Goal: Entertainment & Leisure: Consume media (video, audio)

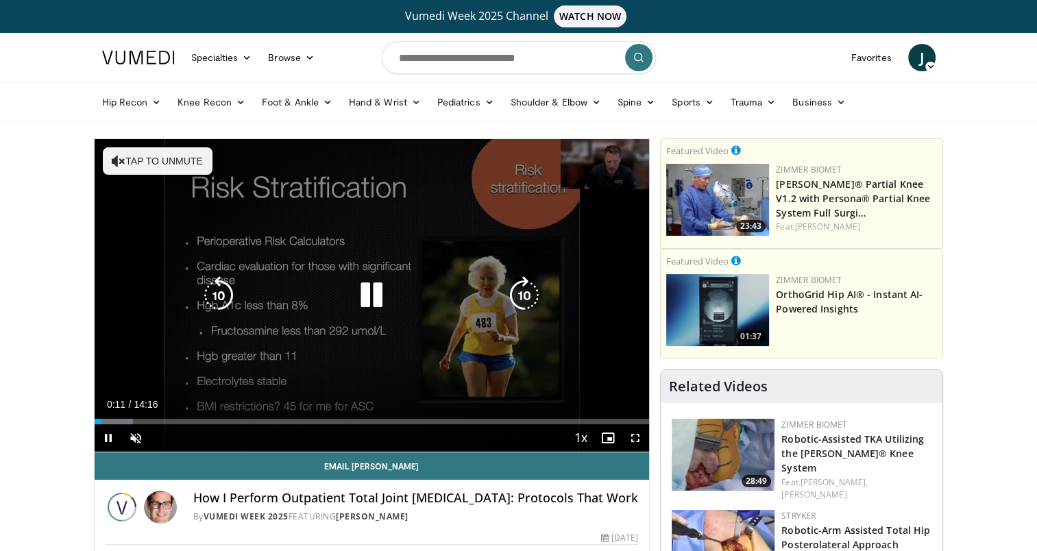
click at [369, 289] on icon "Video Player" at bounding box center [371, 295] width 38 height 38
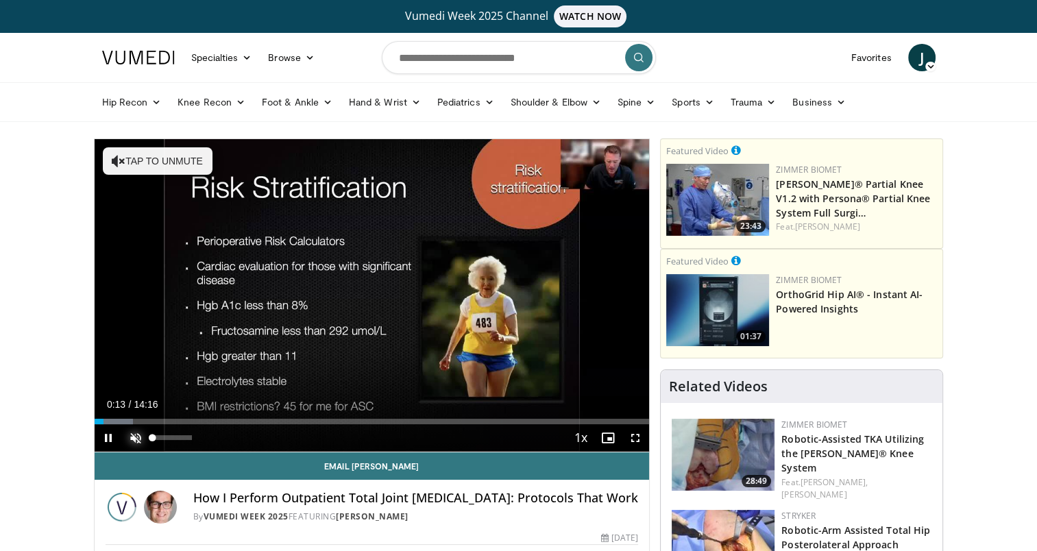
click at [135, 433] on span "Video Player" at bounding box center [135, 437] width 27 height 27
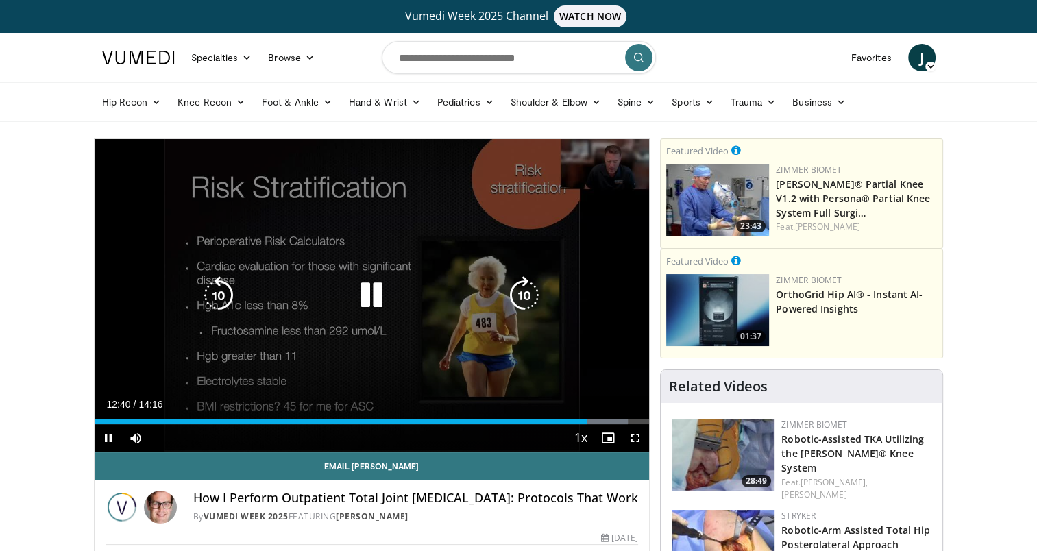
click at [337, 367] on div "10 seconds Tap to unmute" at bounding box center [372, 295] width 555 height 313
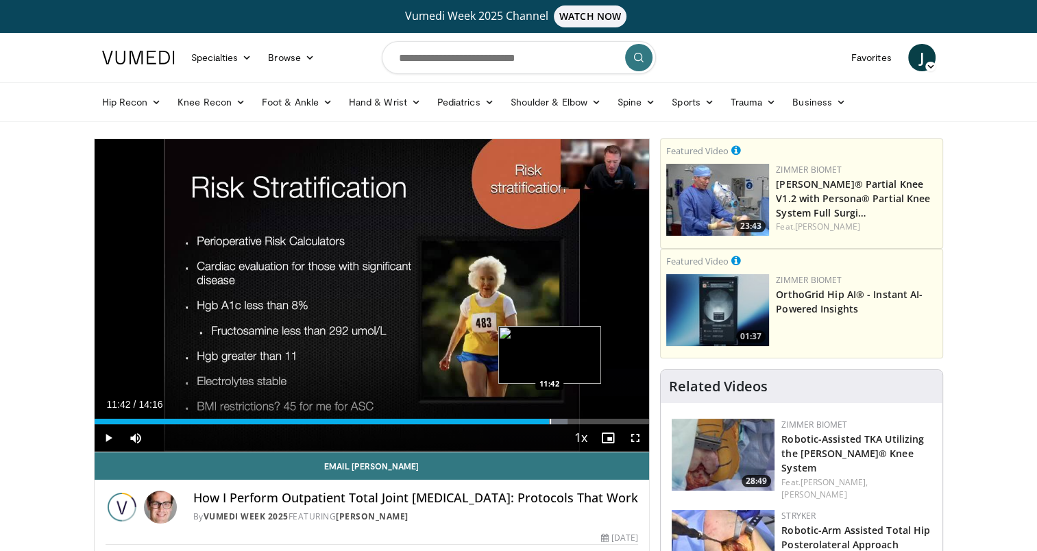
drag, startPoint x: 586, startPoint y: 422, endPoint x: 548, endPoint y: 420, distance: 37.8
click at [550, 420] on div "Progress Bar" at bounding box center [550, 421] width 1 height 5
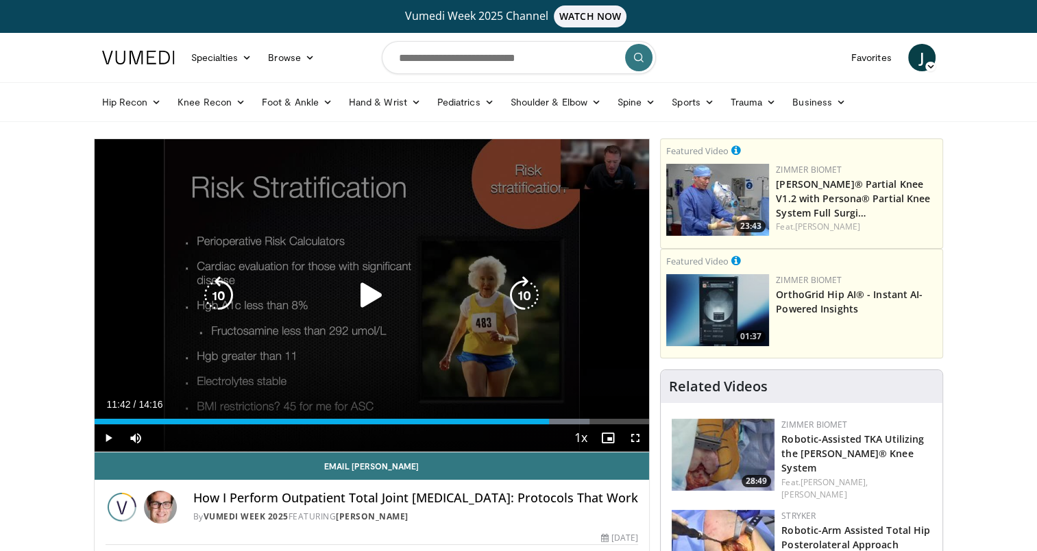
click at [609, 369] on div "10 seconds Tap to unmute" at bounding box center [372, 295] width 555 height 313
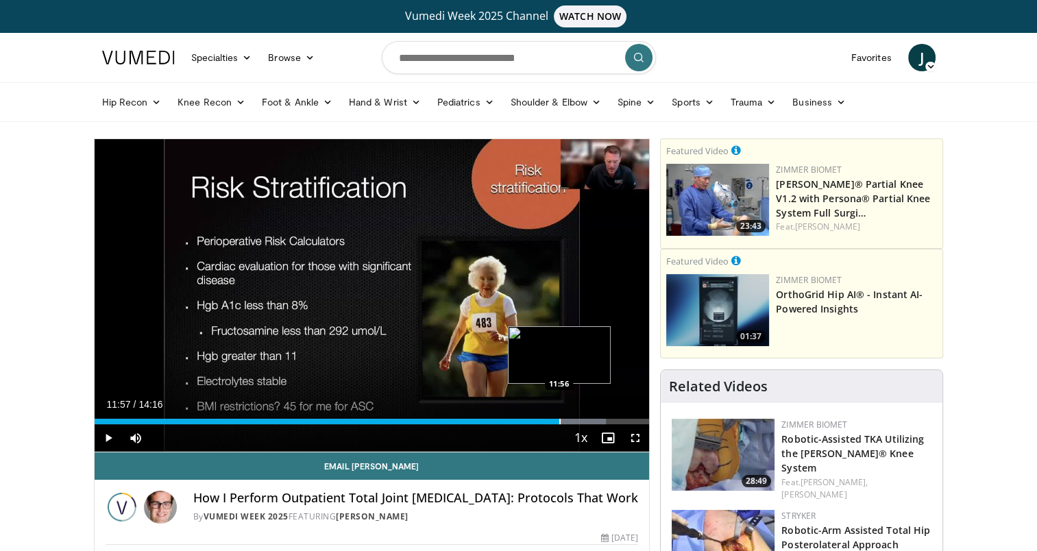
drag, startPoint x: 565, startPoint y: 418, endPoint x: 557, endPoint y: 418, distance: 8.2
click at [559, 419] on div "Progress Bar" at bounding box center [559, 421] width 1 height 5
drag, startPoint x: 561, startPoint y: 422, endPoint x: 548, endPoint y: 420, distance: 12.5
click at [544, 421] on div "Loaded : 84.55% 11:39 11:38" at bounding box center [372, 421] width 555 height 5
drag, startPoint x: 548, startPoint y: 420, endPoint x: 547, endPoint y: 433, distance: 13.8
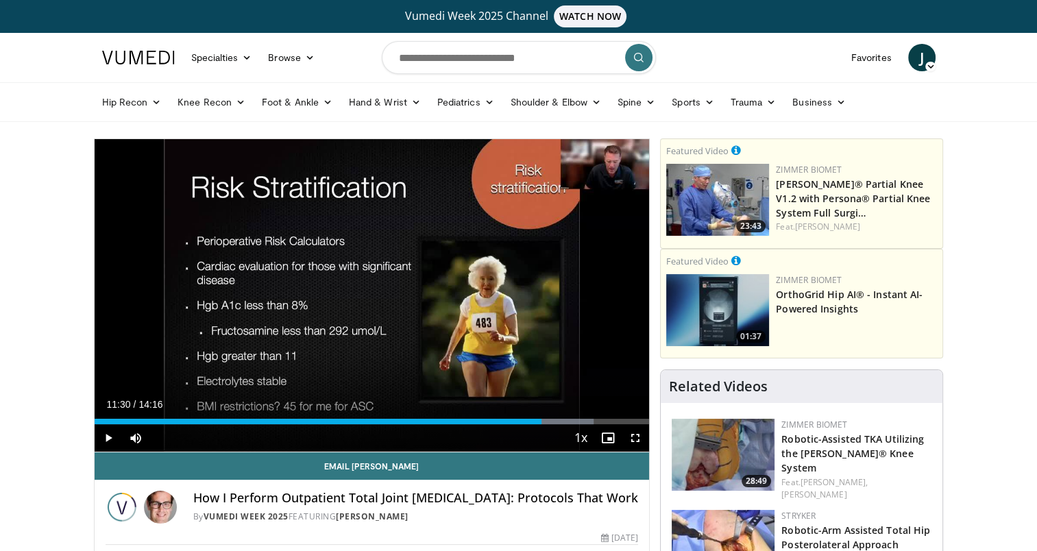
click at [0, 0] on div "Progress Bar" at bounding box center [0, 0] width 0 height 0
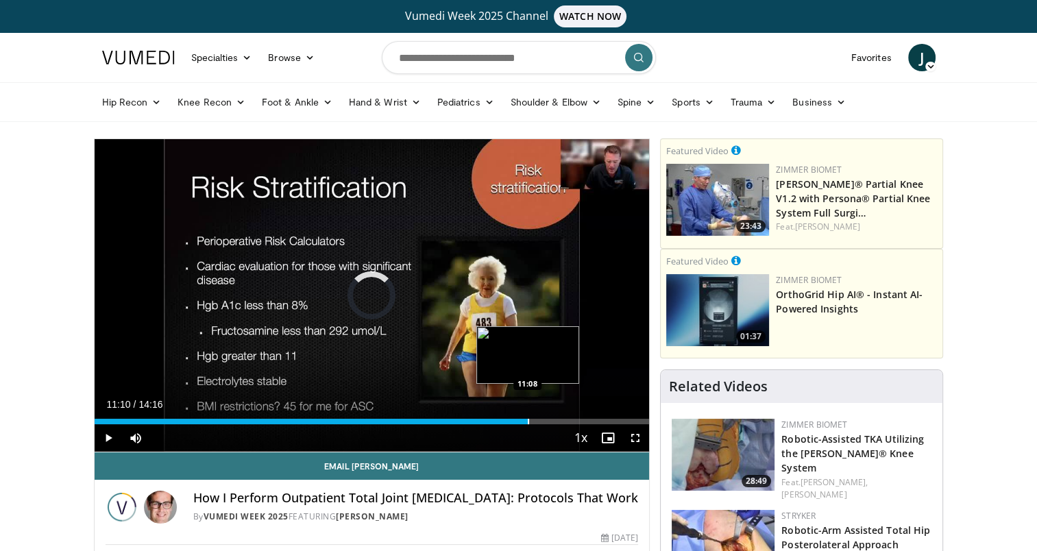
drag, startPoint x: 544, startPoint y: 420, endPoint x: 516, endPoint y: 422, distance: 28.2
click at [523, 422] on div "Loaded : 0.00% 11:08 11:08" at bounding box center [372, 421] width 555 height 5
drag, startPoint x: 526, startPoint y: 420, endPoint x: 501, endPoint y: 423, distance: 24.9
click at [502, 423] on div "Progress Bar" at bounding box center [502, 421] width 1 height 5
click at [513, 422] on div "Progress Bar" at bounding box center [513, 421] width 1 height 5
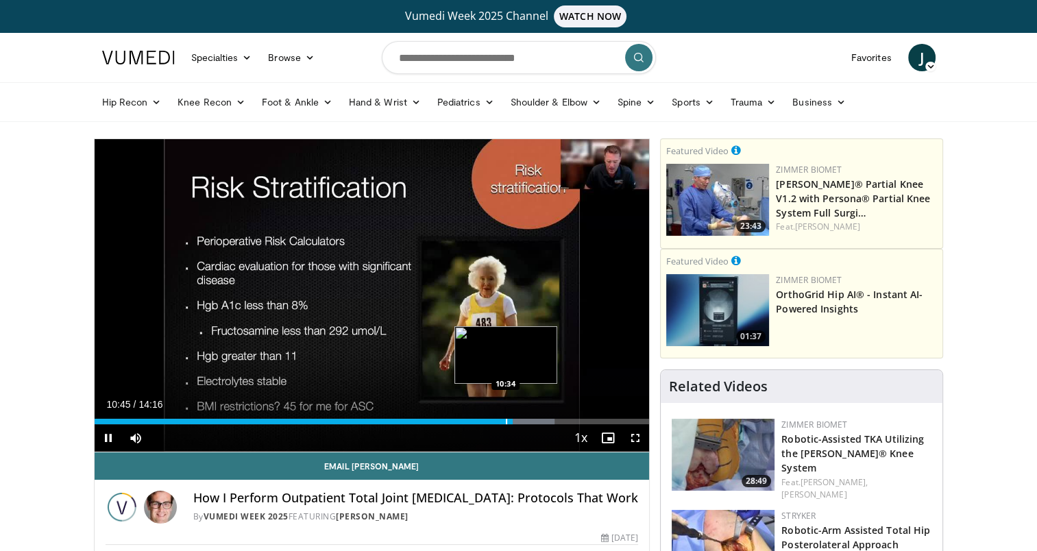
click at [506, 422] on div "Progress Bar" at bounding box center [506, 421] width 1 height 5
click at [545, 420] on div "Progress Bar" at bounding box center [545, 421] width 1 height 5
click at [551, 420] on div "Progress Bar" at bounding box center [551, 421] width 1 height 5
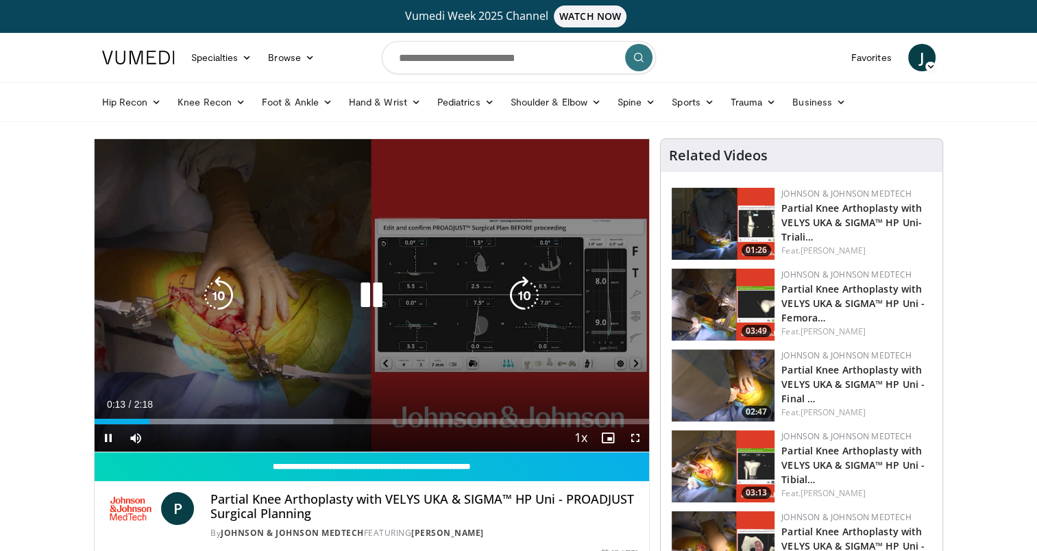
click at [384, 160] on div "10 seconds" at bounding box center [371, 154] width 69 height 15
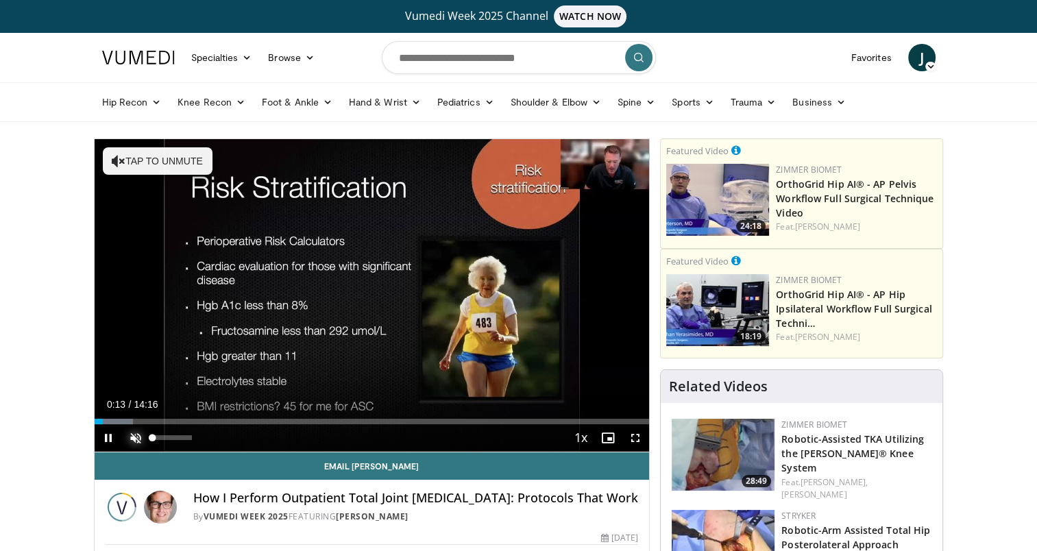
click at [135, 438] on span "Video Player" at bounding box center [135, 437] width 27 height 27
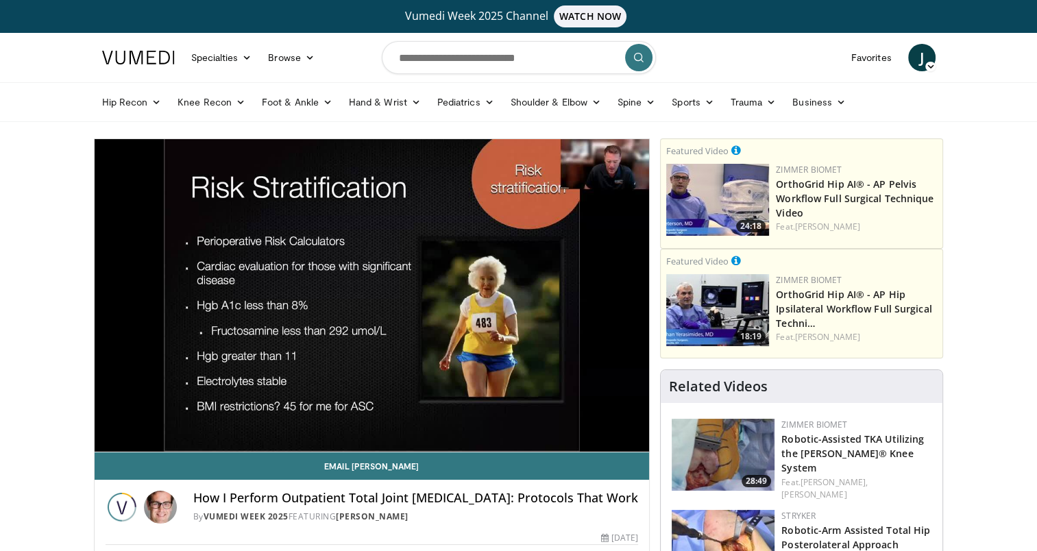
click at [143, 419] on div "10 seconds Tap to unmute" at bounding box center [372, 295] width 555 height 313
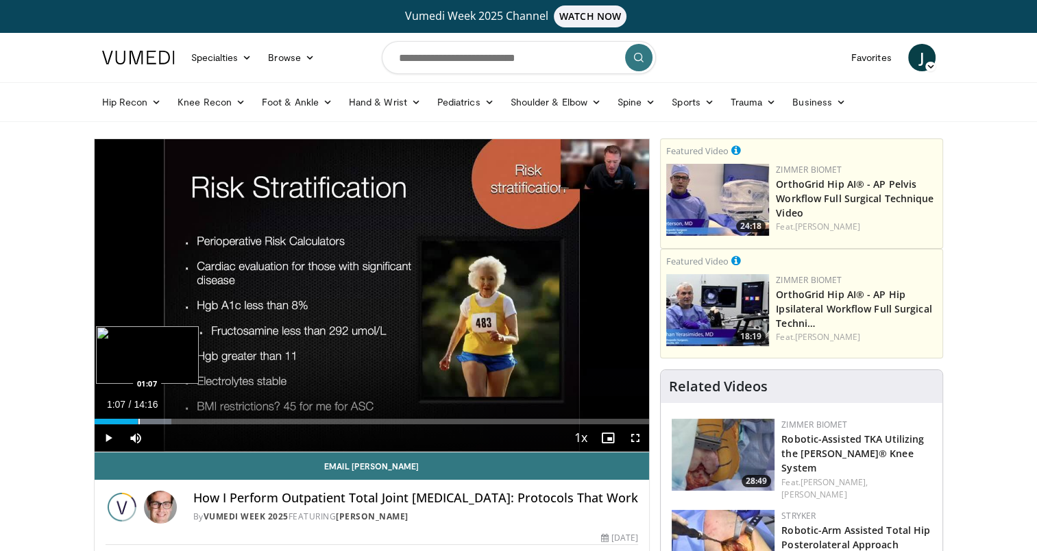
drag, startPoint x: 129, startPoint y: 422, endPoint x: 138, endPoint y: 422, distance: 8.9
click at [138, 422] on div "Progress Bar" at bounding box center [138, 421] width 1 height 5
click at [135, 439] on span "Video Player" at bounding box center [135, 437] width 27 height 27
click at [105, 435] on span "Video Player" at bounding box center [108, 437] width 27 height 27
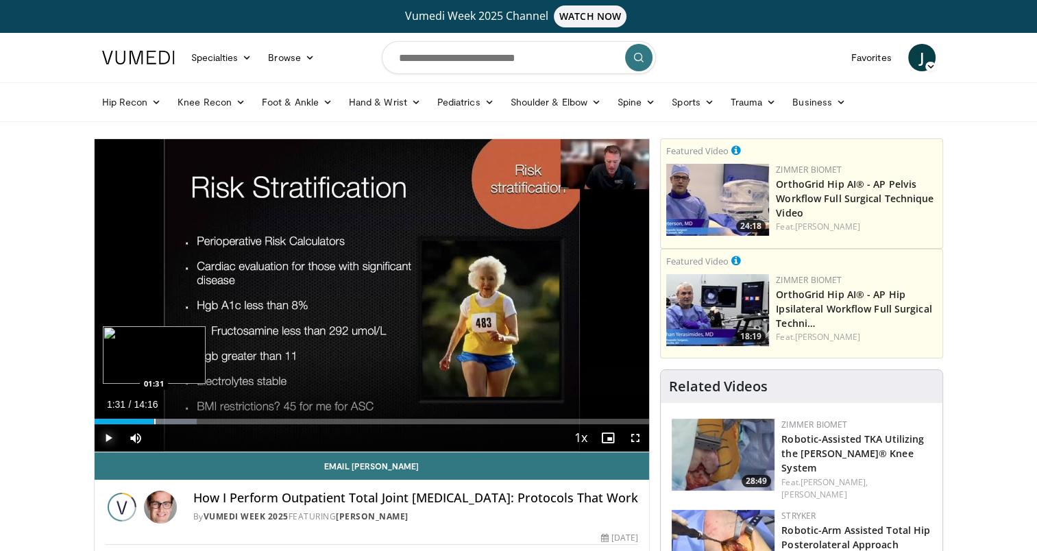
drag, startPoint x: 137, startPoint y: 422, endPoint x: 154, endPoint y: 422, distance: 16.5
click at [154, 422] on div "Progress Bar" at bounding box center [154, 421] width 1 height 5
drag, startPoint x: 160, startPoint y: 422, endPoint x: 173, endPoint y: 421, distance: 13.0
click at [173, 421] on div "Progress Bar" at bounding box center [173, 421] width 1 height 5
drag, startPoint x: 175, startPoint y: 419, endPoint x: 191, endPoint y: 420, distance: 15.1
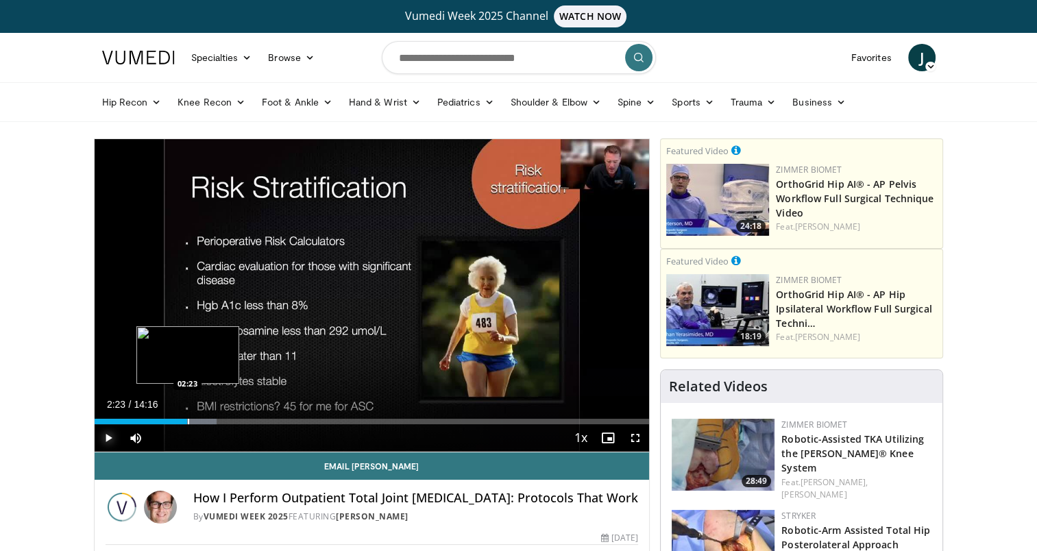
click at [189, 420] on div "Progress Bar" at bounding box center [188, 421] width 1 height 5
drag, startPoint x: 192, startPoint y: 420, endPoint x: 217, endPoint y: 420, distance: 24.7
click at [217, 420] on div "Progress Bar" at bounding box center [216, 421] width 1 height 5
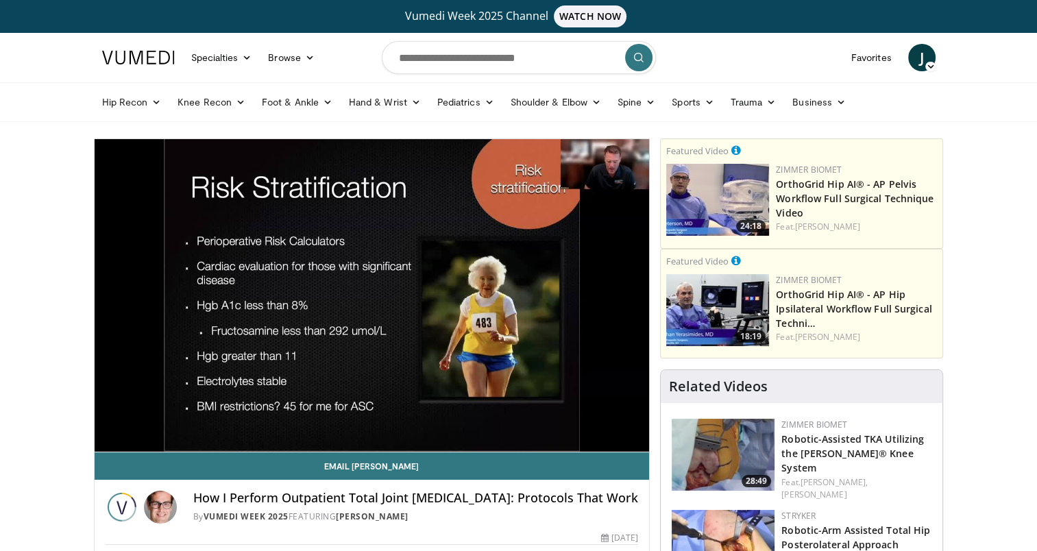
click at [664, 323] on div "18:19 Zimmer Biomet OrthoGrid Hip AI® - AP Hip Ipsilateral Workflow Full Surgic…" at bounding box center [802, 309] width 276 height 77
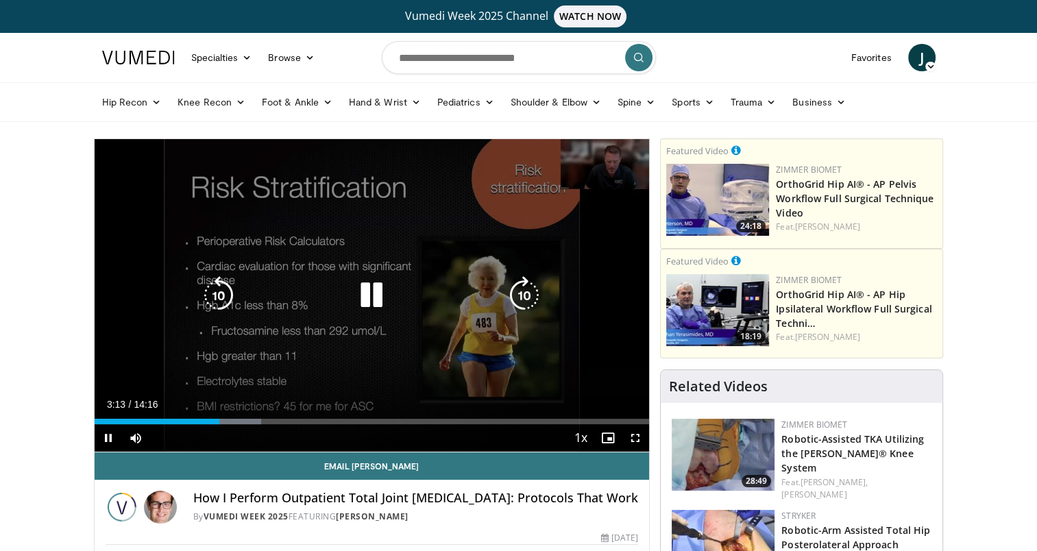
click at [516, 260] on div "10 seconds Tap to unmute" at bounding box center [372, 295] width 555 height 313
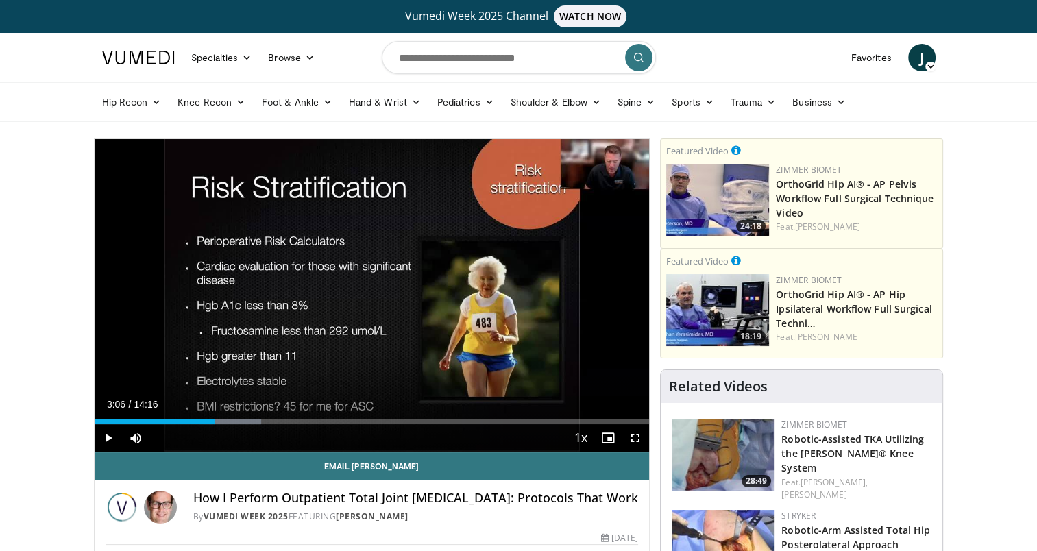
click at [214, 420] on div "Loaded : 30.11% 03:06 03:06" at bounding box center [372, 421] width 555 height 5
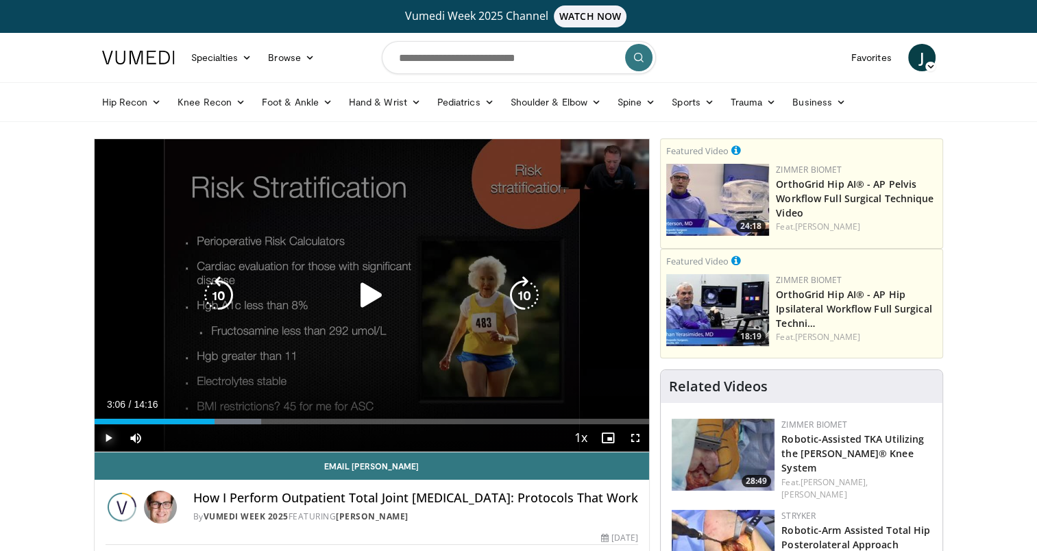
drag, startPoint x: 105, startPoint y: 436, endPoint x: 124, endPoint y: 439, distance: 19.4
click at [105, 436] on span "Video Player" at bounding box center [108, 437] width 27 height 27
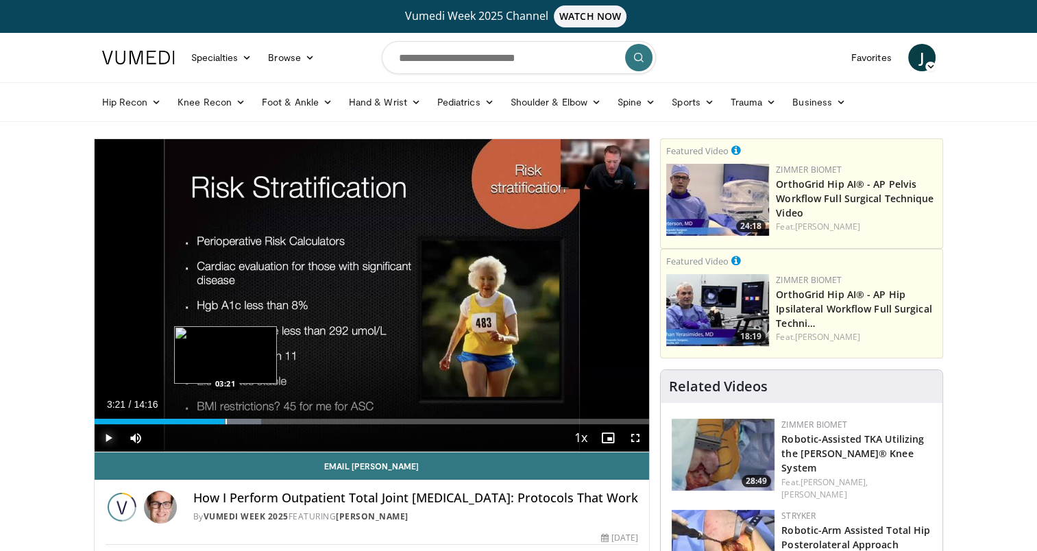
drag, startPoint x: 217, startPoint y: 420, endPoint x: 225, endPoint y: 420, distance: 8.2
click at [226, 420] on div "Progress Bar" at bounding box center [226, 421] width 1 height 5
click at [231, 421] on div "Progress Bar" at bounding box center [231, 421] width 1 height 5
click at [239, 420] on div "Progress Bar" at bounding box center [239, 421] width 1 height 5
drag, startPoint x: 239, startPoint y: 420, endPoint x: 247, endPoint y: 420, distance: 8.3
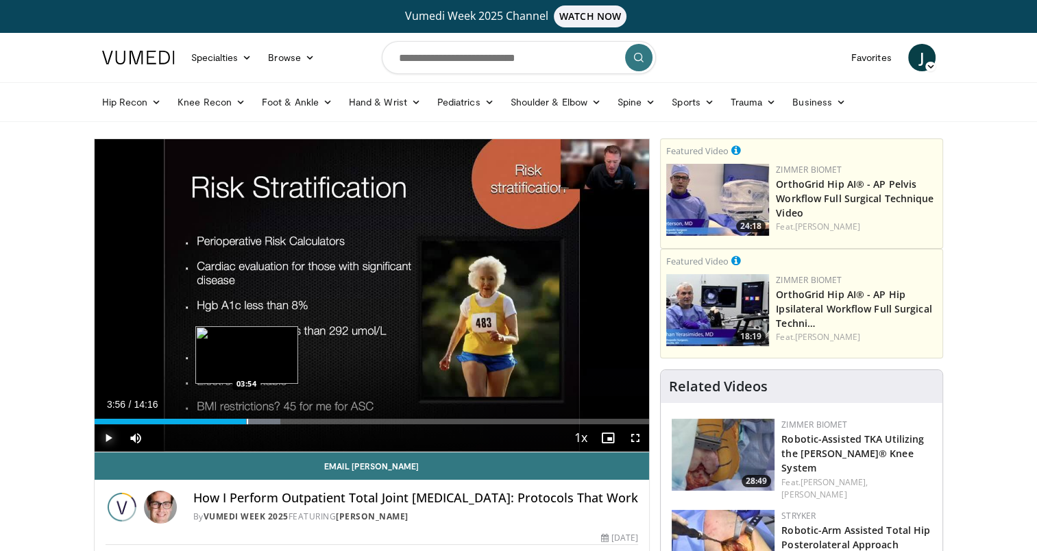
click at [247, 420] on div "Progress Bar" at bounding box center [247, 421] width 1 height 5
drag, startPoint x: 247, startPoint y: 420, endPoint x: 263, endPoint y: 420, distance: 16.5
click at [263, 420] on div "Loaded : 37.06% 04:20 04:21" at bounding box center [372, 421] width 555 height 5
click at [274, 419] on div "Progress Bar" at bounding box center [274, 421] width 1 height 5
drag, startPoint x: 278, startPoint y: 423, endPoint x: 287, endPoint y: 423, distance: 8.2
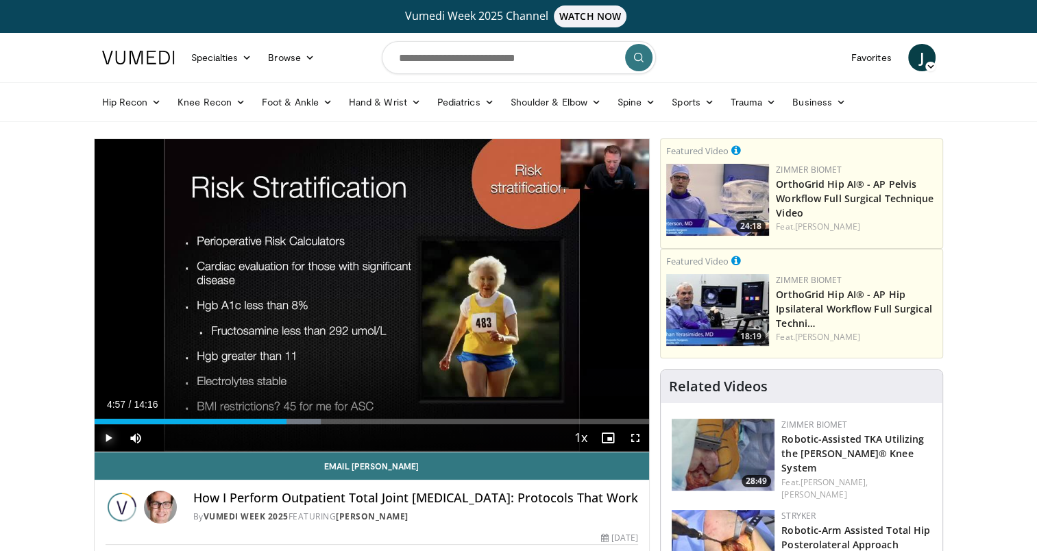
click at [287, 423] on div "Progress Bar" at bounding box center [287, 421] width 1 height 5
click at [295, 420] on div "Progress Bar" at bounding box center [295, 421] width 1 height 5
click at [304, 420] on div "Progress Bar" at bounding box center [304, 421] width 1 height 5
drag, startPoint x: 322, startPoint y: 422, endPoint x: 329, endPoint y: 421, distance: 7.0
click at [329, 421] on div "Loaded : 49.80% 06:02 06:02" at bounding box center [372, 421] width 555 height 5
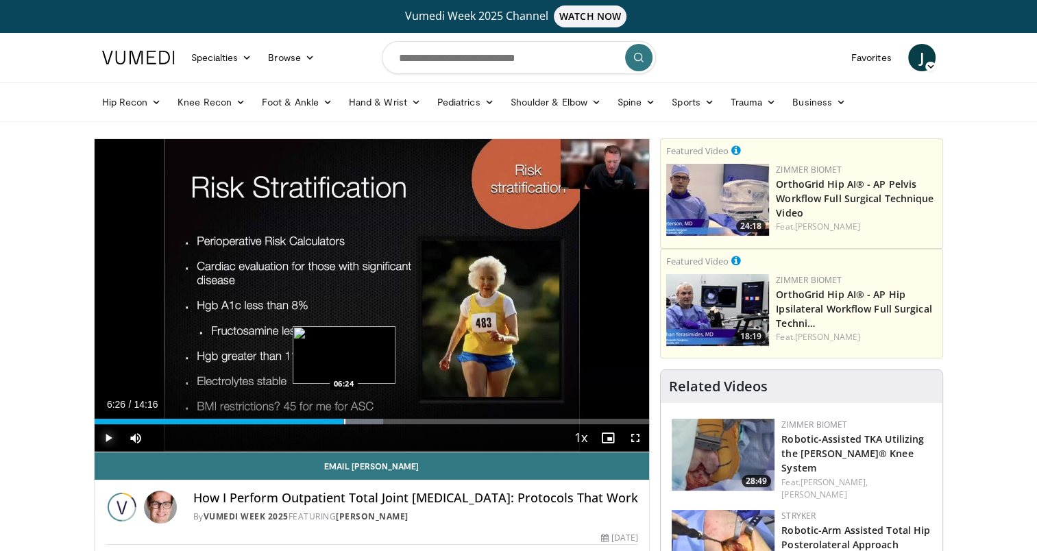
drag, startPoint x: 337, startPoint y: 421, endPoint x: 345, endPoint y: 421, distance: 7.5
click at [345, 421] on div "Loaded : 52.12% 06:24 06:24" at bounding box center [372, 421] width 555 height 5
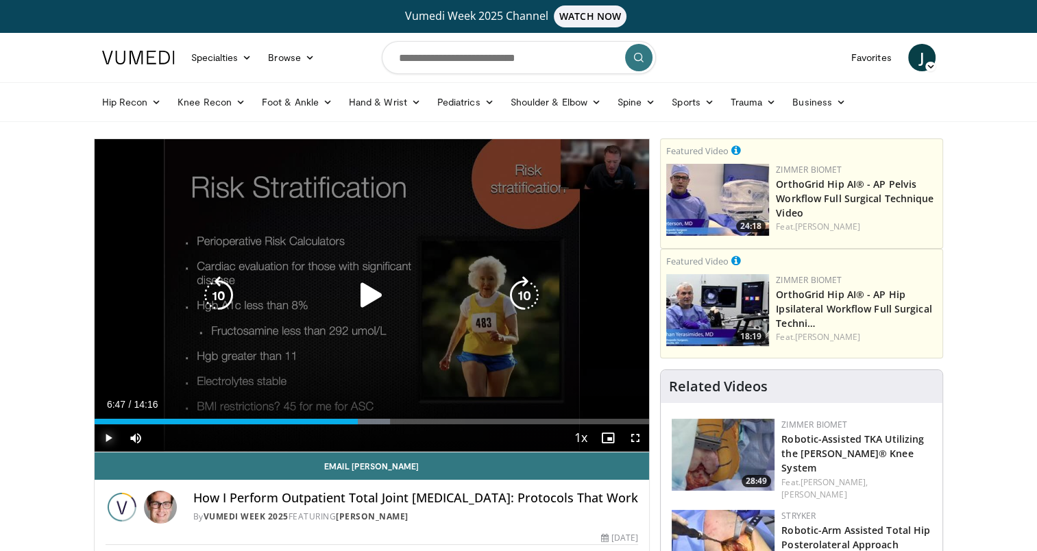
drag, startPoint x: 350, startPoint y: 421, endPoint x: 358, endPoint y: 417, distance: 8.6
click at [358, 417] on div "Loaded : 53.28% 06:47 06:47" at bounding box center [372, 417] width 555 height 13
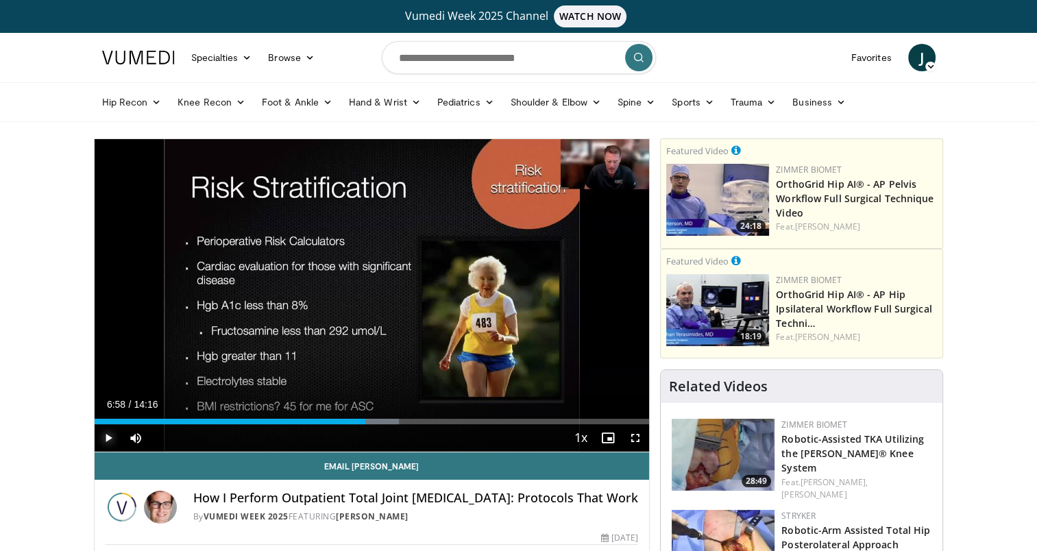
drag, startPoint x: 358, startPoint y: 420, endPoint x: 365, endPoint y: 418, distance: 7.0
click at [366, 419] on div "Progress Bar" at bounding box center [366, 421] width 1 height 5
drag, startPoint x: 367, startPoint y: 421, endPoint x: 380, endPoint y: 421, distance: 13.0
click at [380, 421] on div "Progress Bar" at bounding box center [380, 421] width 1 height 5
drag, startPoint x: 384, startPoint y: 421, endPoint x: 395, endPoint y: 421, distance: 11.0
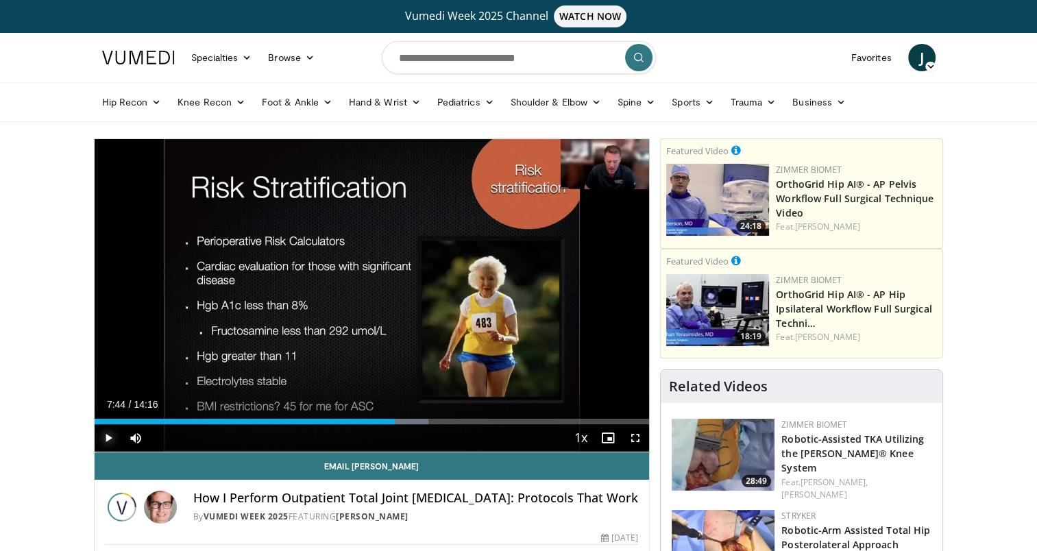
click at [396, 421] on div "Progress Bar" at bounding box center [396, 421] width 1 height 5
drag, startPoint x: 401, startPoint y: 422, endPoint x: 409, endPoint y: 422, distance: 8.3
click at [409, 422] on div "Loaded : 64.23% 08:06 08:06" at bounding box center [372, 421] width 555 height 5
drag, startPoint x: 413, startPoint y: 422, endPoint x: 422, endPoint y: 424, distance: 9.3
click at [422, 424] on div "Current Time 8:26 / Duration 14:16 Play Skip Backward Skip Forward Mute 56% Loa…" at bounding box center [372, 437] width 555 height 27
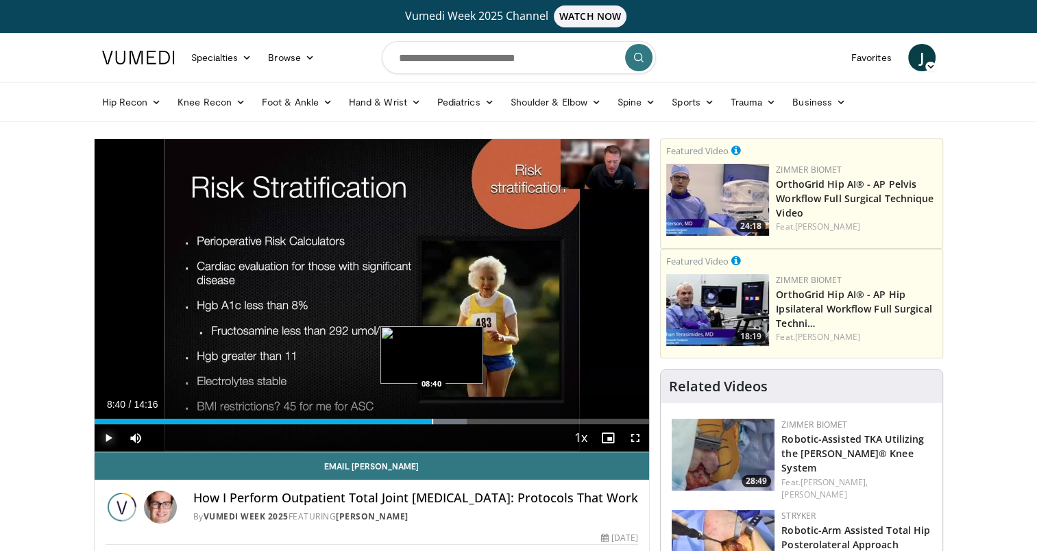
drag, startPoint x: 422, startPoint y: 422, endPoint x: 431, endPoint y: 422, distance: 8.9
click at [432, 422] on div "Progress Bar" at bounding box center [432, 421] width 1 height 5
drag, startPoint x: 433, startPoint y: 423, endPoint x: 441, endPoint y: 422, distance: 8.3
click at [441, 422] on div "Loaded : 70.06% 08:56 08:57" at bounding box center [372, 421] width 555 height 5
drag, startPoint x: 450, startPoint y: 421, endPoint x: 457, endPoint y: 424, distance: 7.4
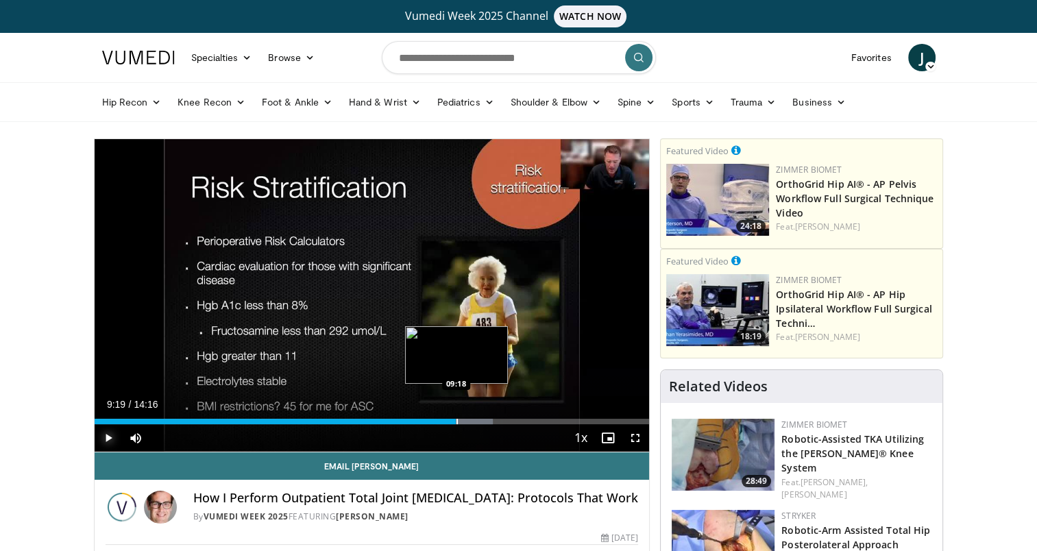
click at [457, 424] on div "Progress Bar" at bounding box center [457, 421] width 1 height 5
click at [464, 420] on div "Progress Bar" at bounding box center [464, 421] width 1 height 5
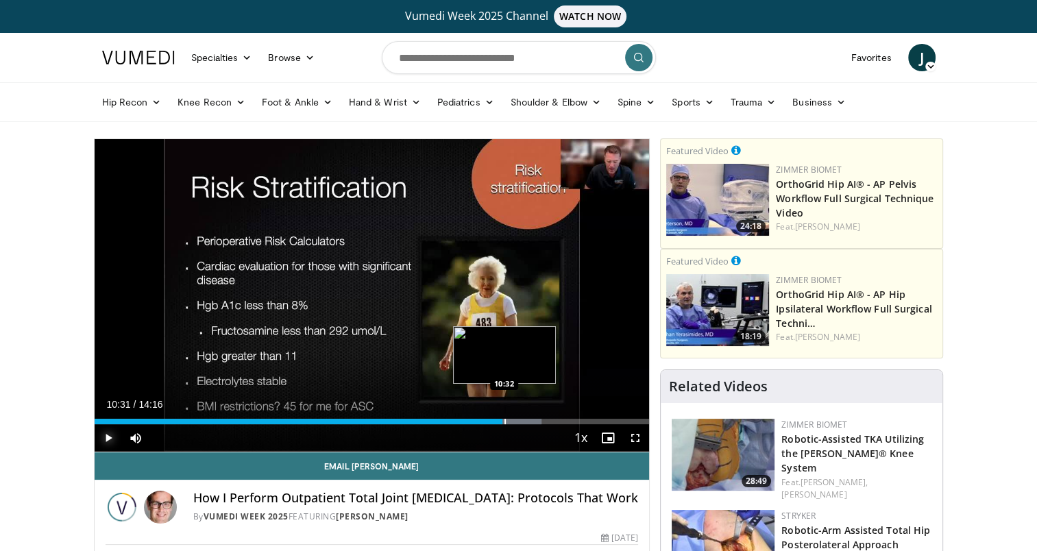
drag, startPoint x: 496, startPoint y: 420, endPoint x: 504, endPoint y: 420, distance: 8.2
click at [505, 420] on div "Progress Bar" at bounding box center [505, 421] width 1 height 5
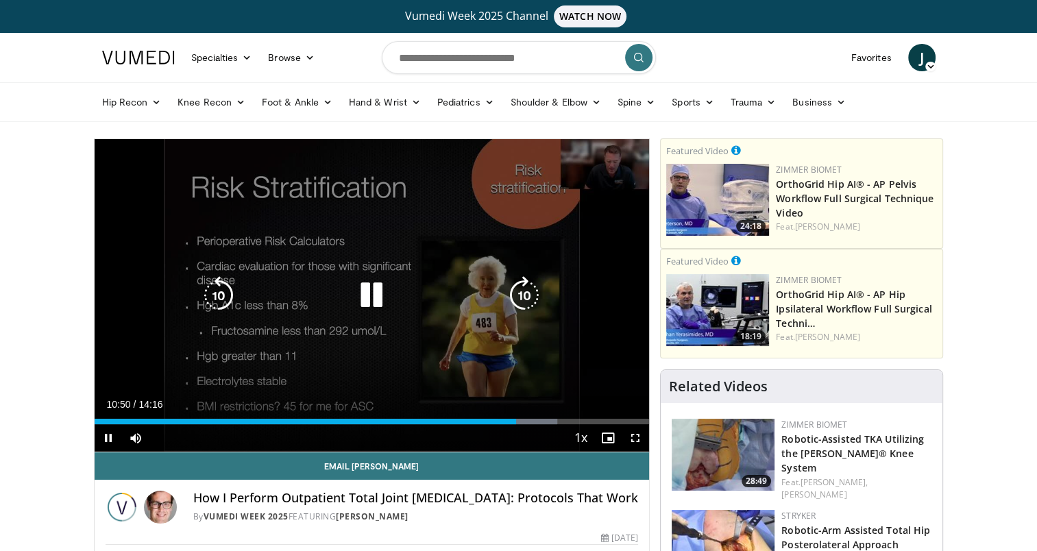
click at [516, 378] on div "10 seconds Tap to unmute" at bounding box center [372, 295] width 555 height 313
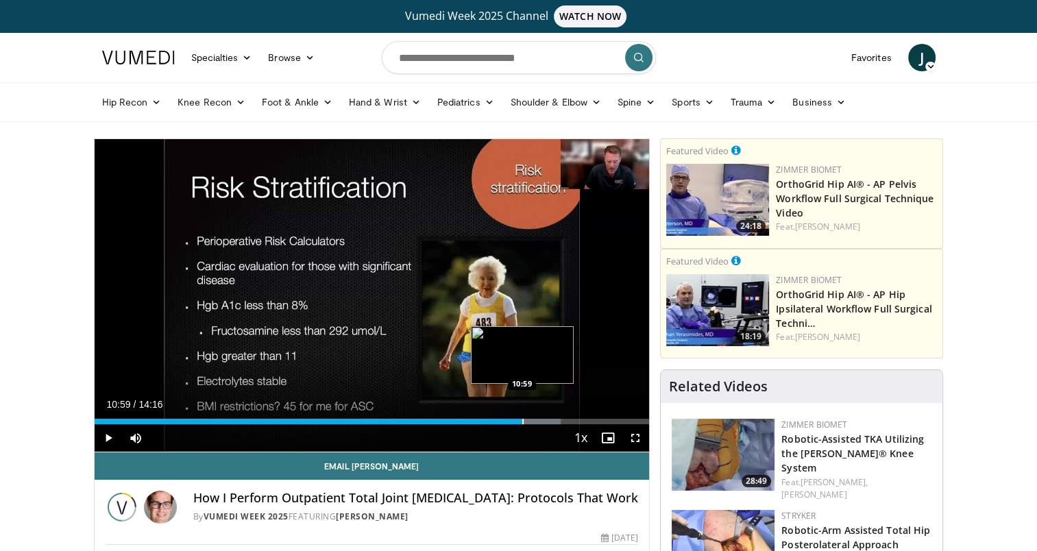
click at [522, 420] on div "Progress Bar" at bounding box center [522, 421] width 1 height 5
drag, startPoint x: 522, startPoint y: 420, endPoint x: 543, endPoint y: 438, distance: 27.7
click at [535, 428] on div "Current Time 11:16 / Duration 14:16 Play Skip Backward Skip Forward Mute 56% Lo…" at bounding box center [372, 437] width 555 height 27
click at [107, 436] on span "Video Player" at bounding box center [108, 437] width 27 height 27
click at [513, 411] on div "Loaded : 89.19% 11:42 10:45" at bounding box center [372, 417] width 555 height 13
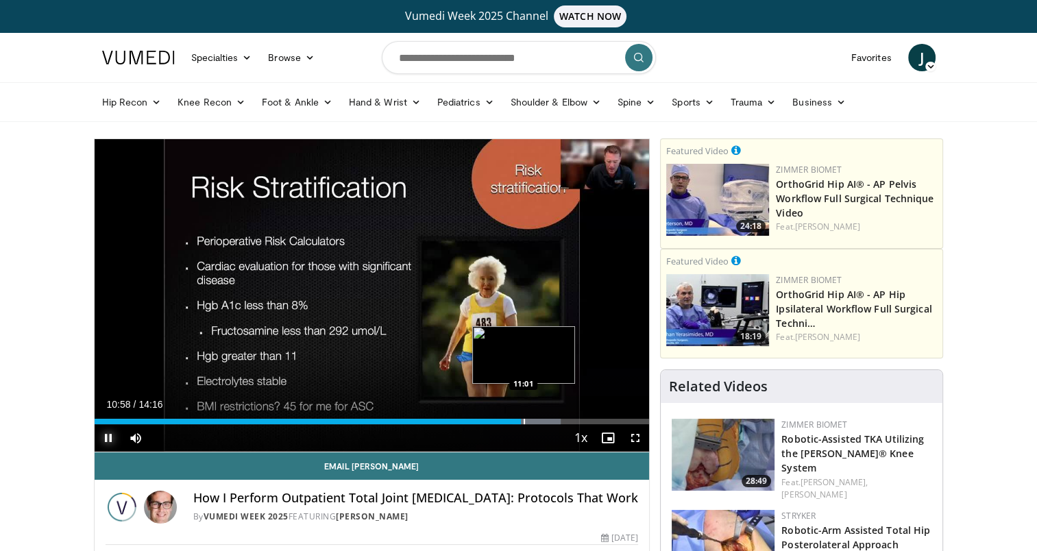
click at [524, 422] on div "Progress Bar" at bounding box center [524, 421] width 1 height 5
click at [528, 424] on div "Progress Bar" at bounding box center [528, 421] width 1 height 5
click at [546, 423] on div "Progress Bar" at bounding box center [546, 421] width 1 height 5
click at [582, 400] on div "Current Time 12:08 / Duration 14:16" at bounding box center [372, 404] width 555 height 12
click at [104, 437] on span "Video Player" at bounding box center [108, 437] width 27 height 27
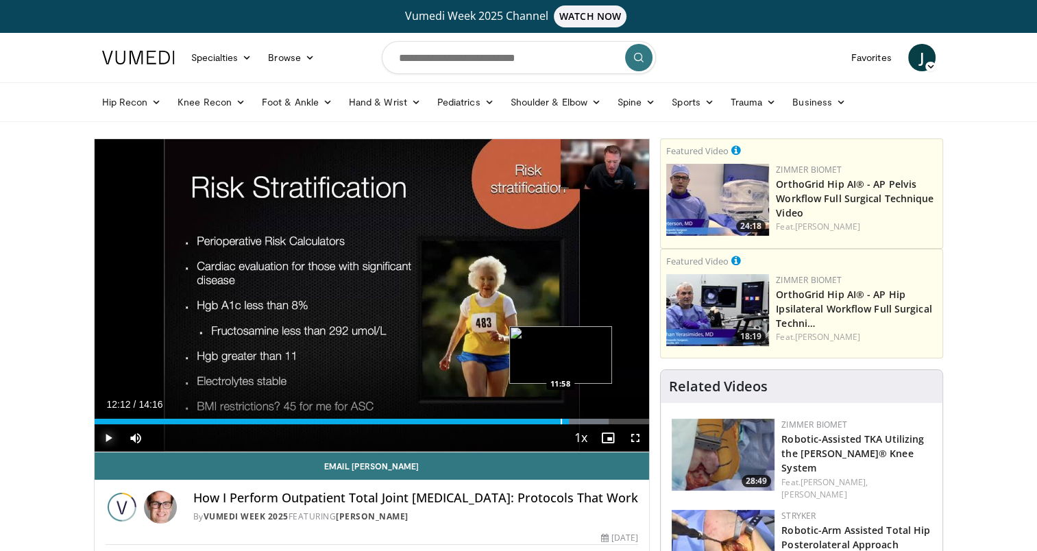
click at [561, 422] on div "Progress Bar" at bounding box center [561, 421] width 1 height 5
click at [518, 446] on div "Current Time 11:58 / Duration 14:16 Play Skip Backward Skip Forward Mute 53% Lo…" at bounding box center [372, 437] width 555 height 27
click at [104, 435] on span "Video Player" at bounding box center [108, 437] width 27 height 27
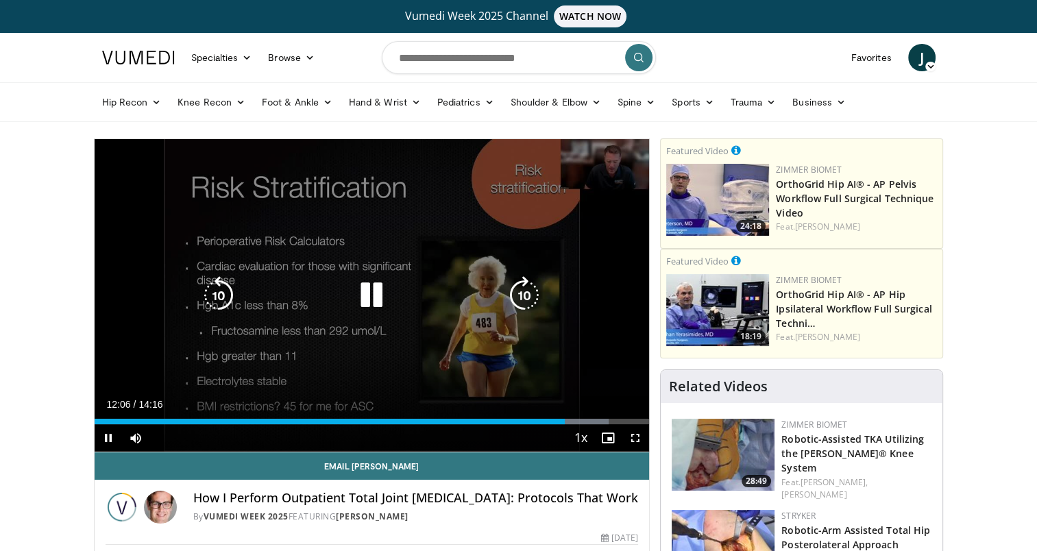
click at [625, 367] on div "10 seconds Tap to unmute" at bounding box center [372, 295] width 555 height 313
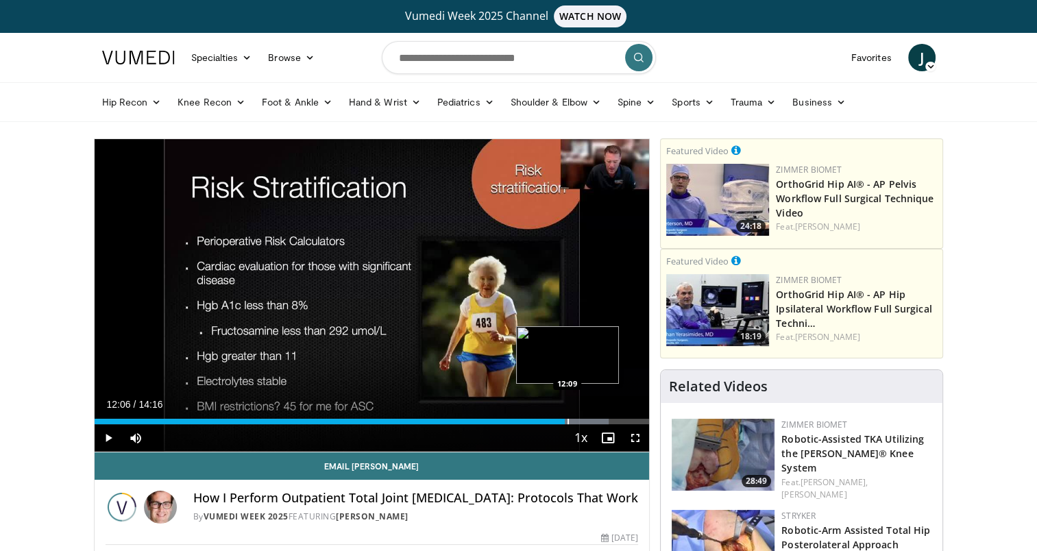
click at [568, 422] on div "Progress Bar" at bounding box center [568, 421] width 1 height 5
click at [572, 420] on div "Progress Bar" at bounding box center [572, 421] width 1 height 5
click at [108, 437] on span "Video Player" at bounding box center [108, 437] width 27 height 27
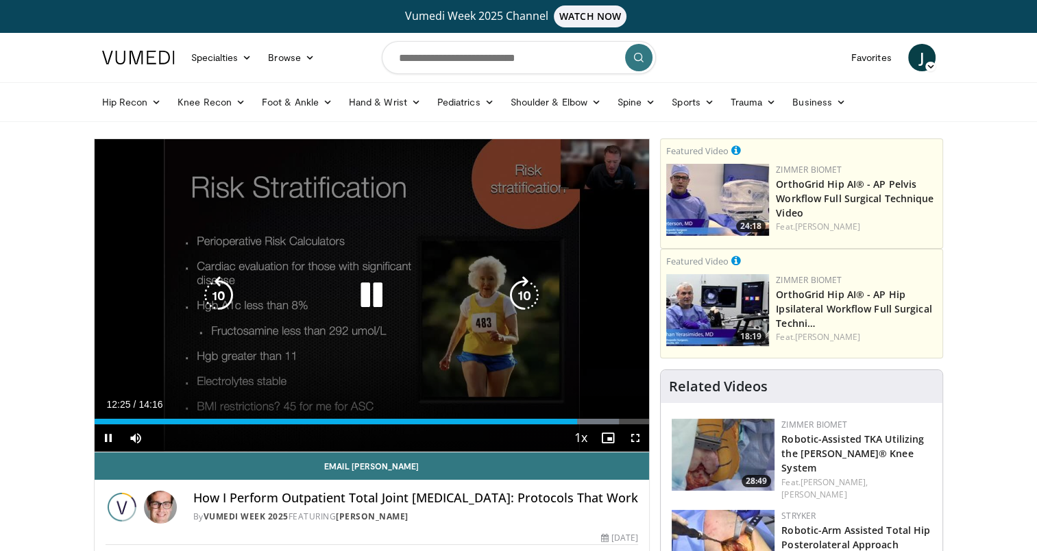
click at [625, 381] on div "10 seconds Tap to unmute" at bounding box center [372, 295] width 555 height 313
click at [602, 381] on div "10 seconds Tap to unmute" at bounding box center [372, 295] width 555 height 313
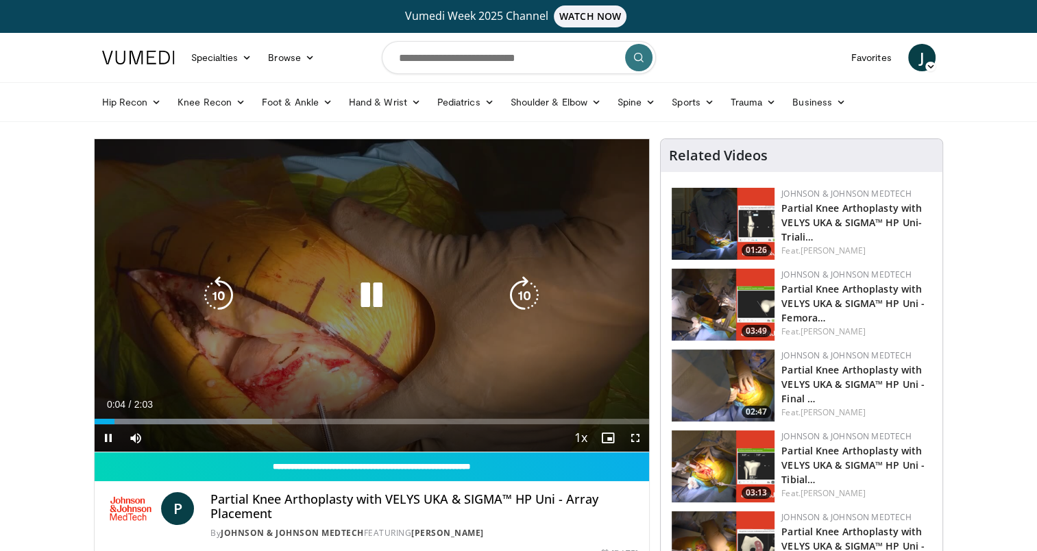
click at [534, 315] on div "10 seconds Tap to unmute" at bounding box center [372, 295] width 555 height 313
